Goal: Information Seeking & Learning: Learn about a topic

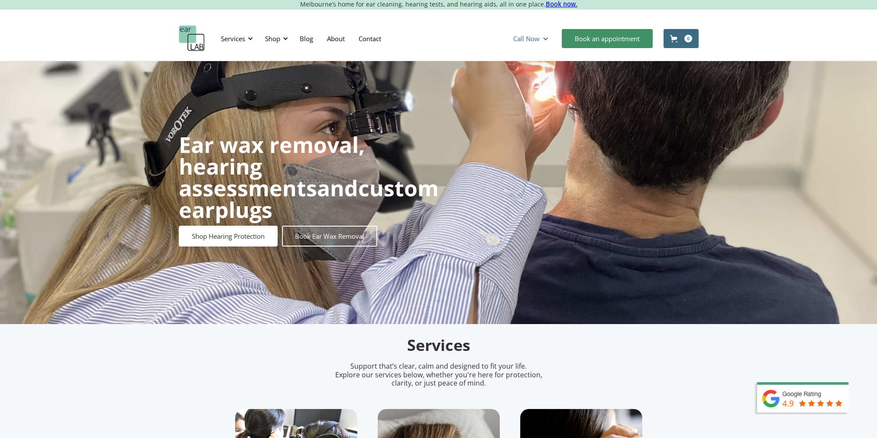
click at [558, 40] on div "Call Now" at bounding box center [532, 39] width 51 height 26
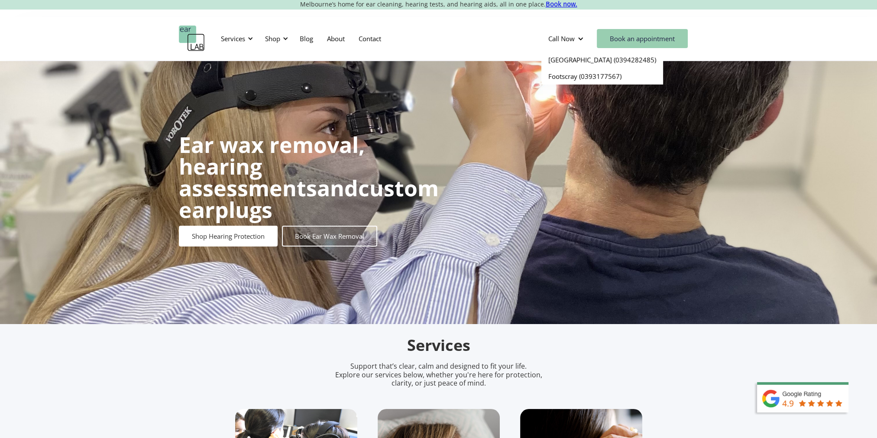
click at [615, 42] on link "Book an appointment" at bounding box center [642, 38] width 91 height 19
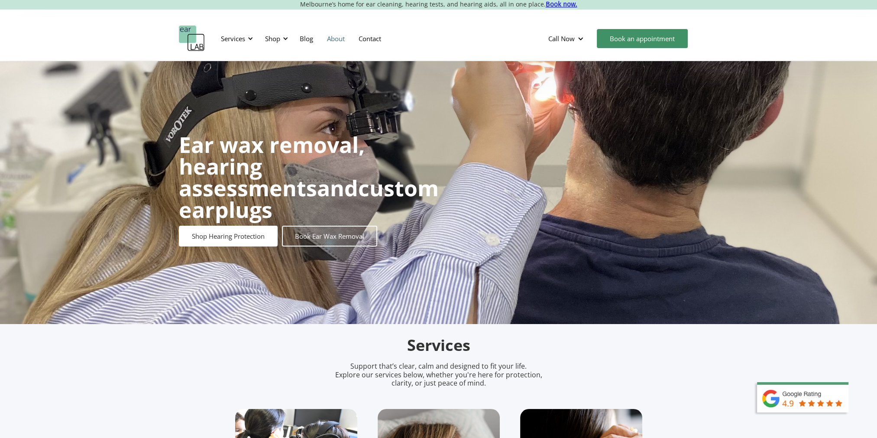
click at [331, 40] on link "About" at bounding box center [336, 38] width 32 height 25
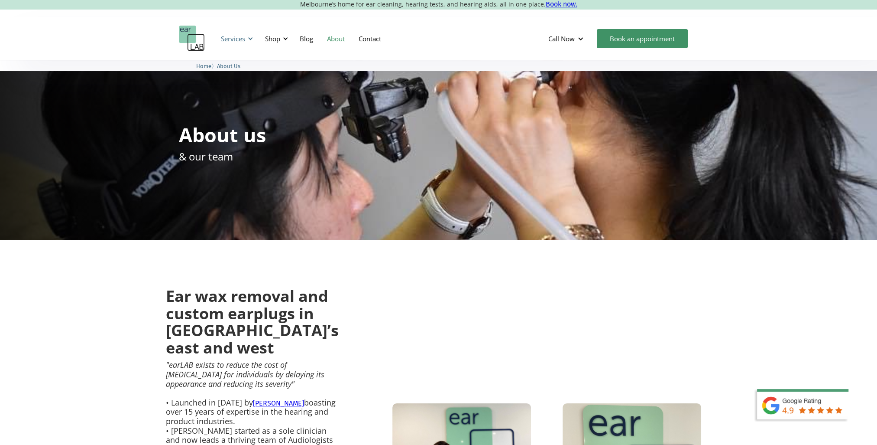
click at [250, 36] on div at bounding box center [250, 39] width 6 height 6
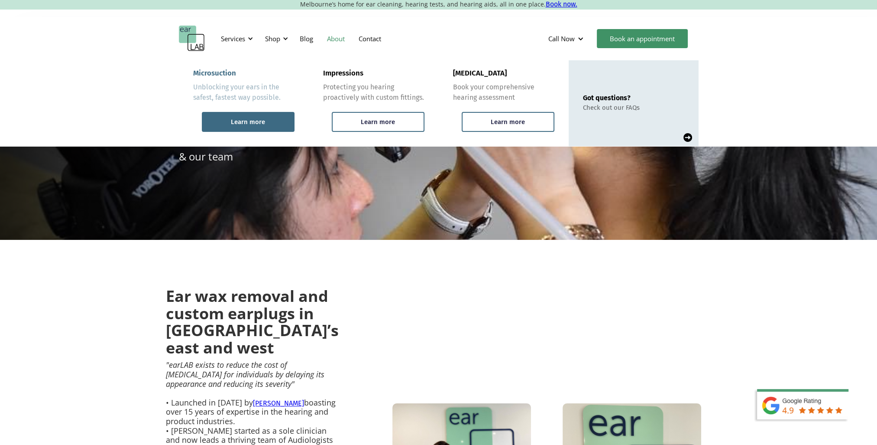
click at [240, 115] on div "Learn more" at bounding box center [248, 122] width 93 height 20
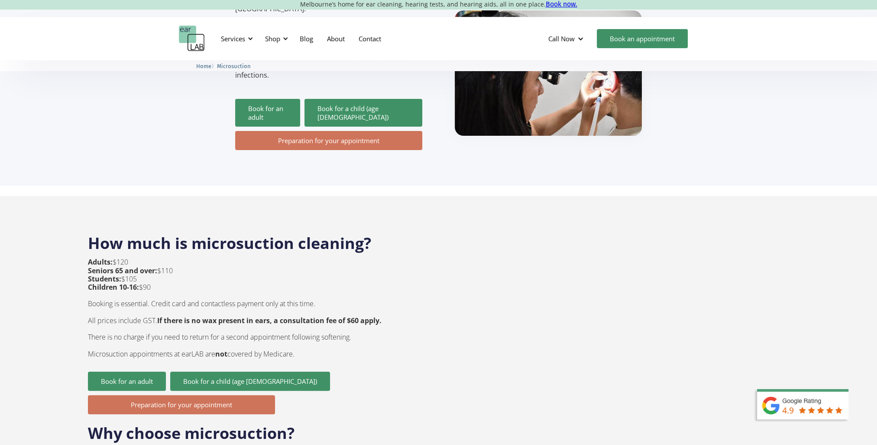
scroll to position [173, 0]
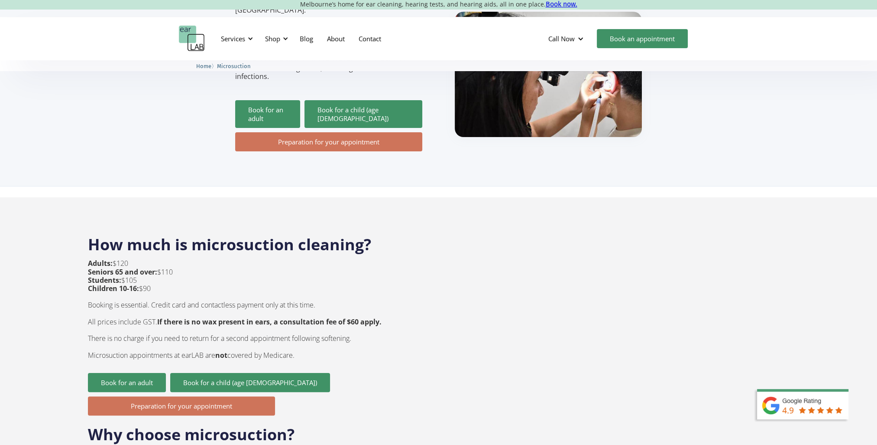
click at [295, 317] on strong "If there is no wax present in ears, a consultation fee of $60 apply." at bounding box center [269, 322] width 224 height 10
click at [318, 338] on p "Adults: $120 Seniors 65 and over: $110 Students: $105 Children 10-16: $90 Booki…" at bounding box center [235, 309] width 294 height 100
click at [344, 317] on strong "If there is no wax present in ears, a consultation fee of $60 apply." at bounding box center [269, 322] width 224 height 10
click at [304, 317] on strong "If there is no wax present in ears, a consultation fee of $60 apply." at bounding box center [269, 322] width 224 height 10
click at [351, 317] on strong "If there is no wax present in ears, a consultation fee of $60 apply." at bounding box center [269, 322] width 224 height 10
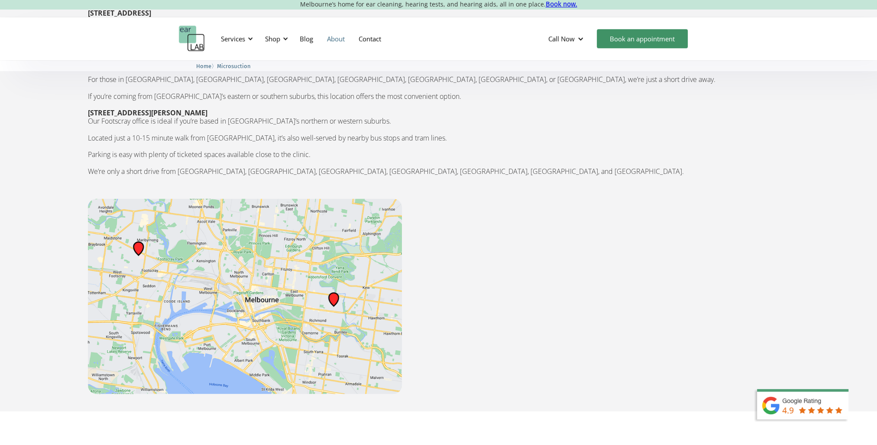
scroll to position [1213, 0]
